Goal: Transaction & Acquisition: Purchase product/service

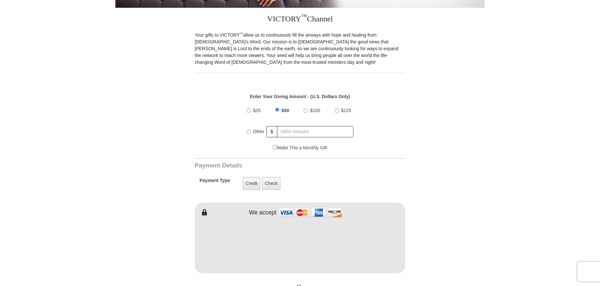
scroll to position [190, 0]
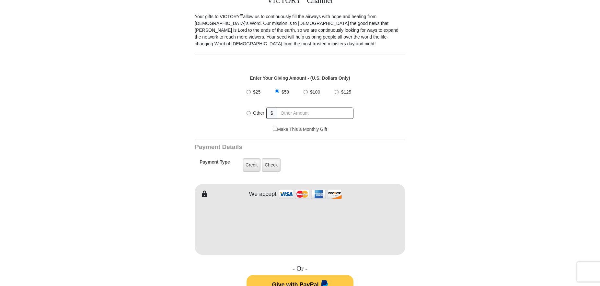
click at [251, 107] on label "Other" at bounding box center [259, 113] width 16 height 14
click at [251, 111] on input "Other" at bounding box center [248, 113] width 4 height 4
radio input "true"
type input "200300"
click at [248, 161] on label "Credit" at bounding box center [252, 164] width 18 height 13
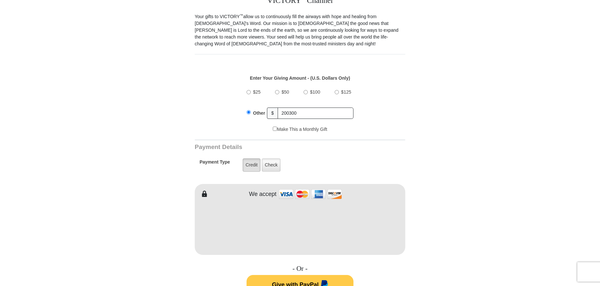
click at [0, 0] on input "Credit" at bounding box center [0, 0] width 0 height 0
click at [271, 203] on iframe at bounding box center [300, 225] width 210 height 55
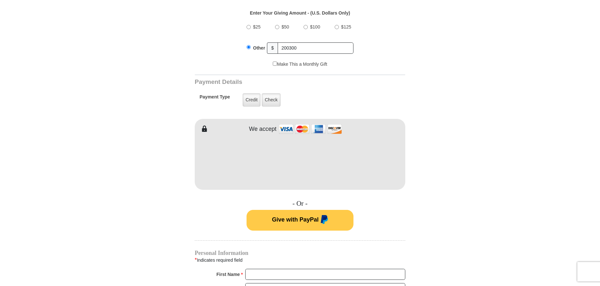
scroll to position [256, 0]
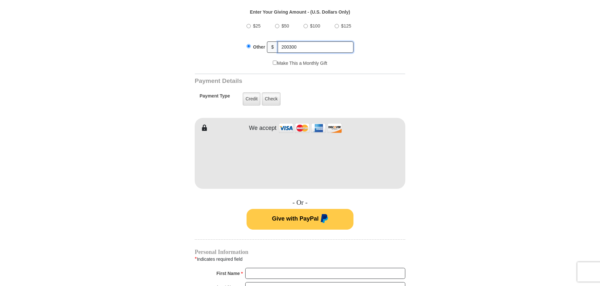
click at [297, 41] on input "200300" at bounding box center [315, 46] width 76 height 11
type input "200.00"
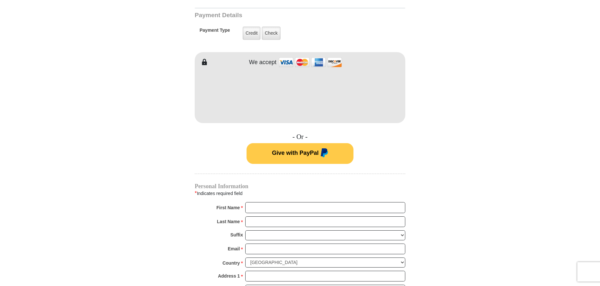
scroll to position [322, 0]
click at [275, 195] on div "Personal Information * Indicates required field First Name * Please enter First…" at bounding box center [300, 270] width 210 height 174
click at [267, 202] on input "First Name *" at bounding box center [325, 207] width 160 height 11
type input "R"
click at [288, 202] on input "[PERSON_NAME]" at bounding box center [325, 207] width 160 height 11
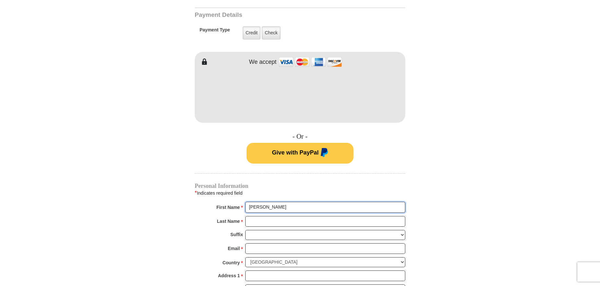
type input "[PERSON_NAME]"
type input ":"
type input "l"
type input "[PERSON_NAME]"
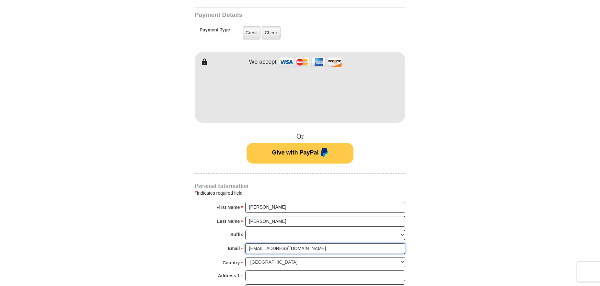
type input "[EMAIL_ADDRESS][DOMAIN_NAME]"
type input "[STREET_ADDRESS][DEMOGRAPHIC_DATA]"
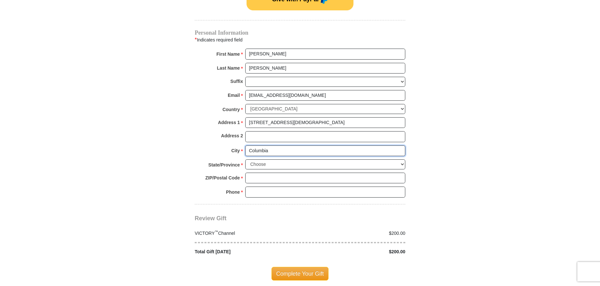
type input "Columbia"
click at [245, 159] on select "Choose [US_STATE] [US_STATE] [US_STATE] [US_STATE] [US_STATE] Armed Forces Amer…" at bounding box center [325, 164] width 160 height 10
select select "MO"
click option "[US_STATE]" at bounding box center [0, 0] width 0 height 0
click at [263, 173] on input "ZIP/Postal Code *" at bounding box center [325, 178] width 160 height 11
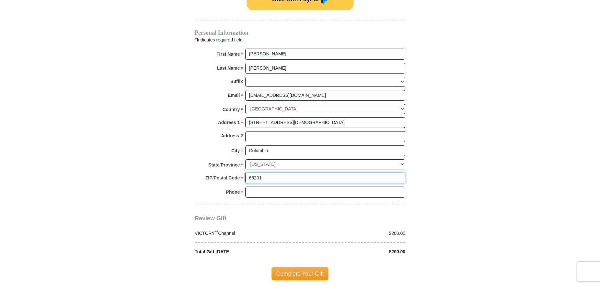
type input "65201"
type input "[PHONE_NUMBER]"
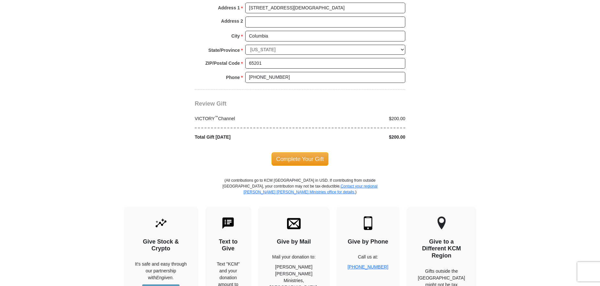
scroll to position [596, 0]
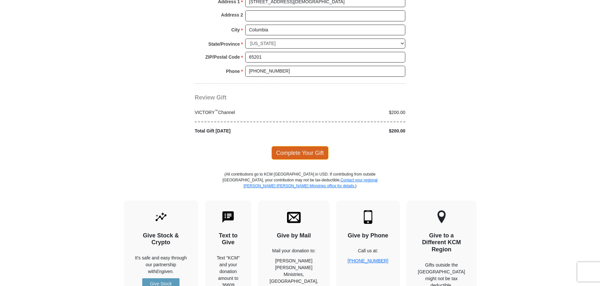
click at [311, 146] on span "Complete Your Gift" at bounding box center [299, 153] width 57 height 14
